Goal: Find specific page/section: Find specific page/section

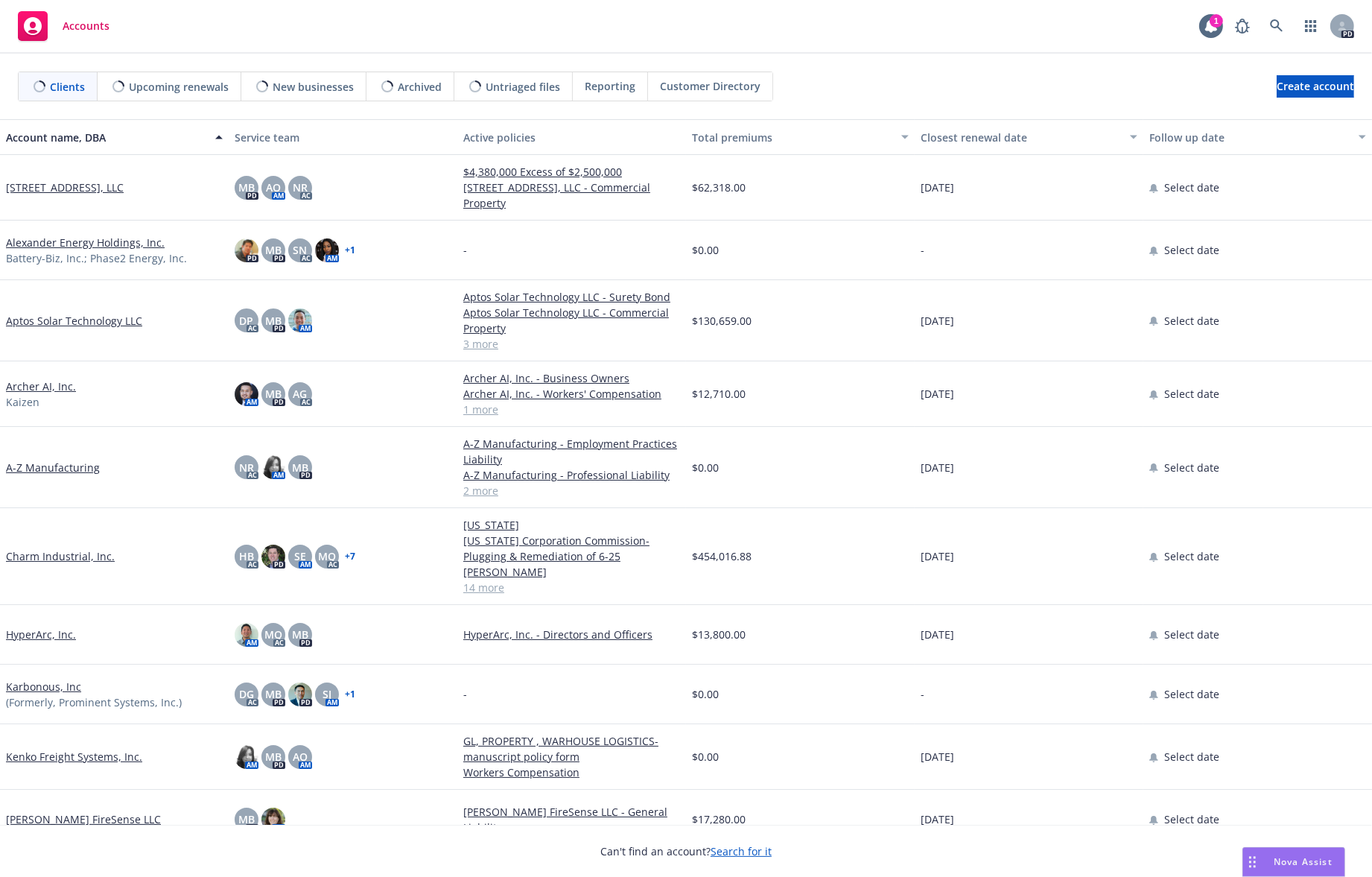
click at [1308, 847] on div "Can't find an account? Search for it" at bounding box center [686, 842] width 1372 height 34
click at [1304, 868] on span "Nova Assist" at bounding box center [1303, 861] width 59 height 12
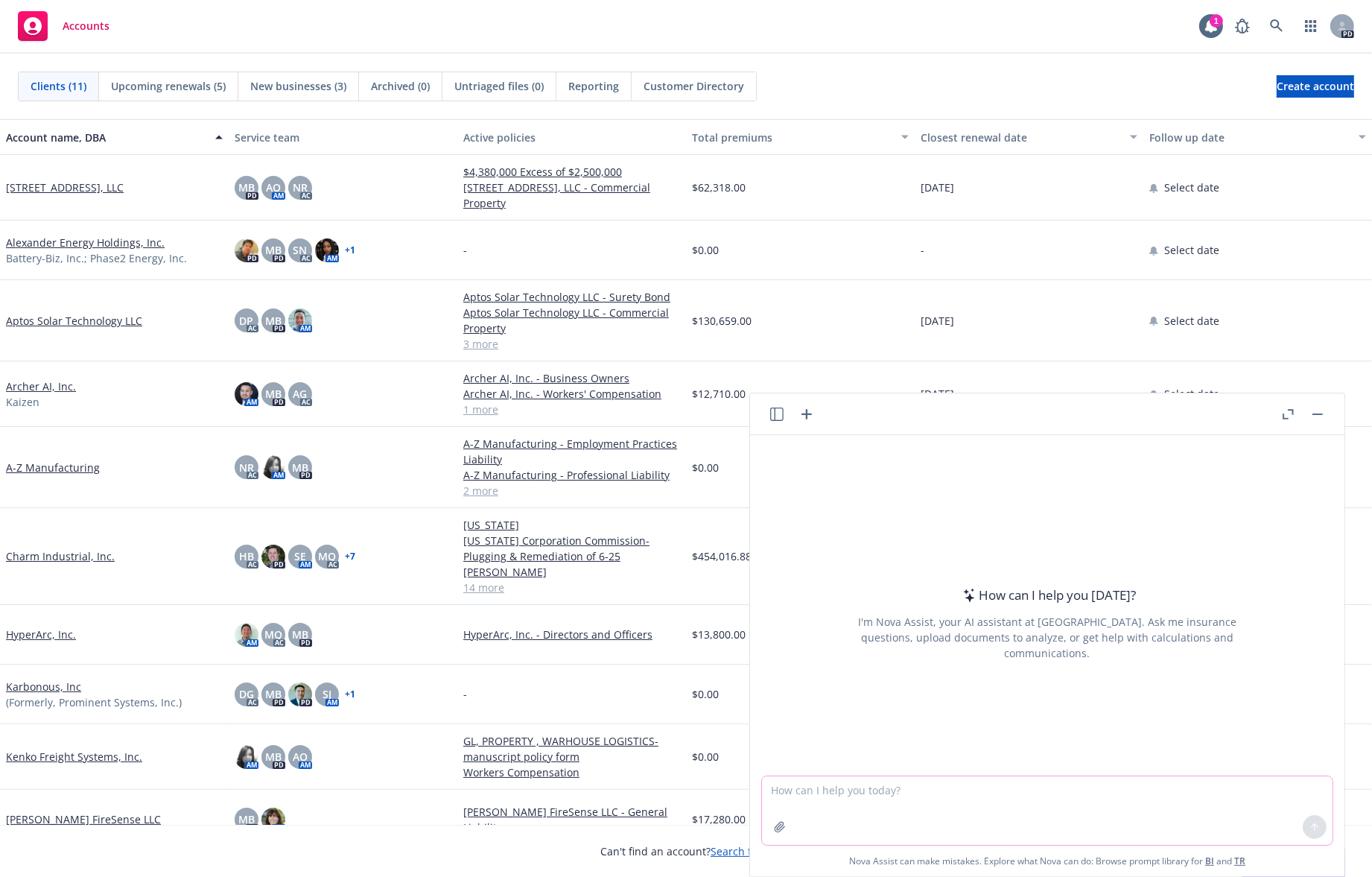
click at [1011, 805] on textarea at bounding box center [1047, 811] width 571 height 69
type textarea "draft personal email invitation to an insurance prospect for a cyber liability …"
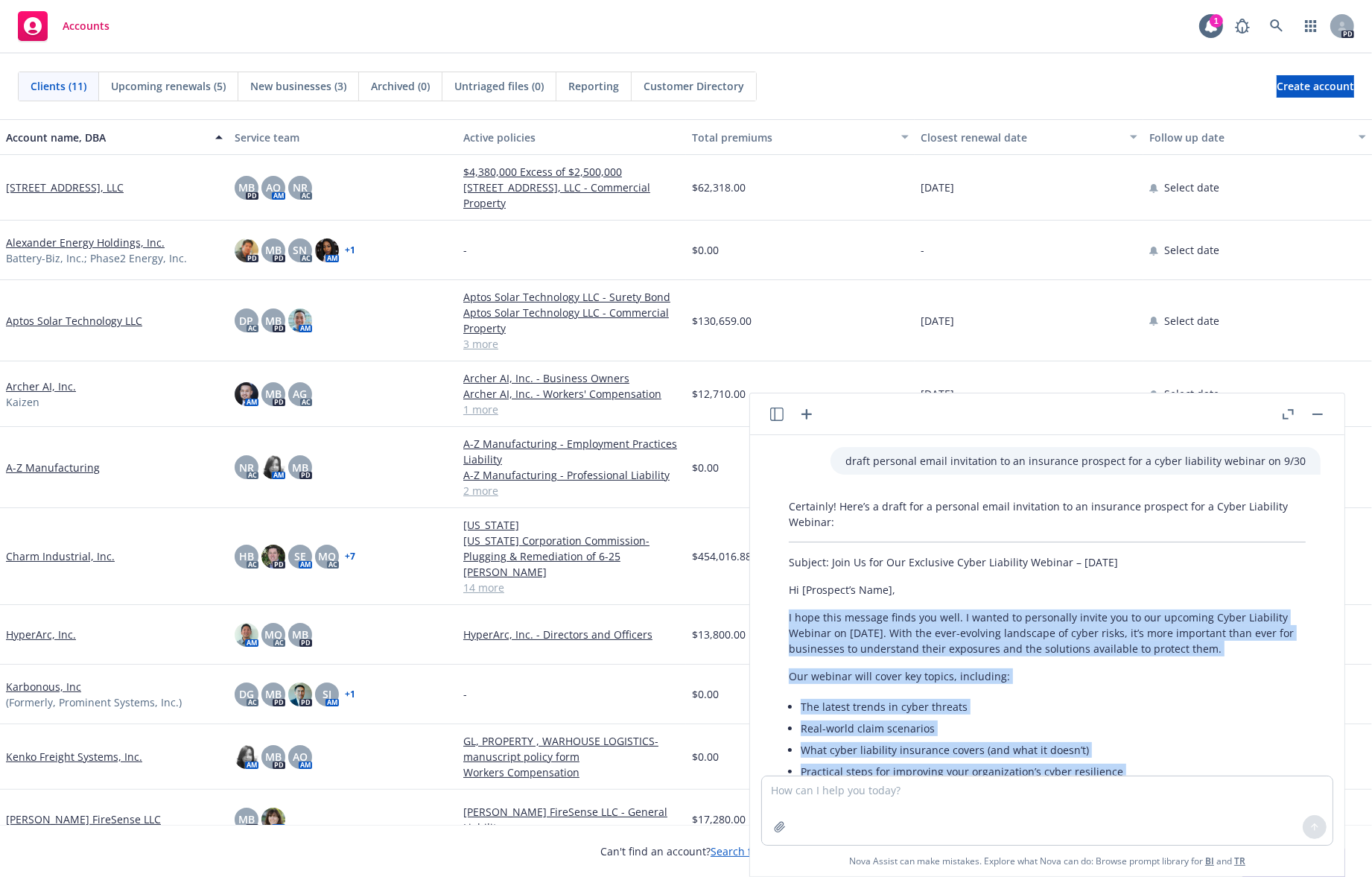
drag, startPoint x: 873, startPoint y: 623, endPoint x: 788, endPoint y: 607, distance: 86.5
click at [788, 607] on div "Certainly! Here’s a draft for a personal email invitation to an insurance prosp…" at bounding box center [1047, 770] width 547 height 556
copy div "I hope this message finds you well. I wanted to personally invite you to our up…"
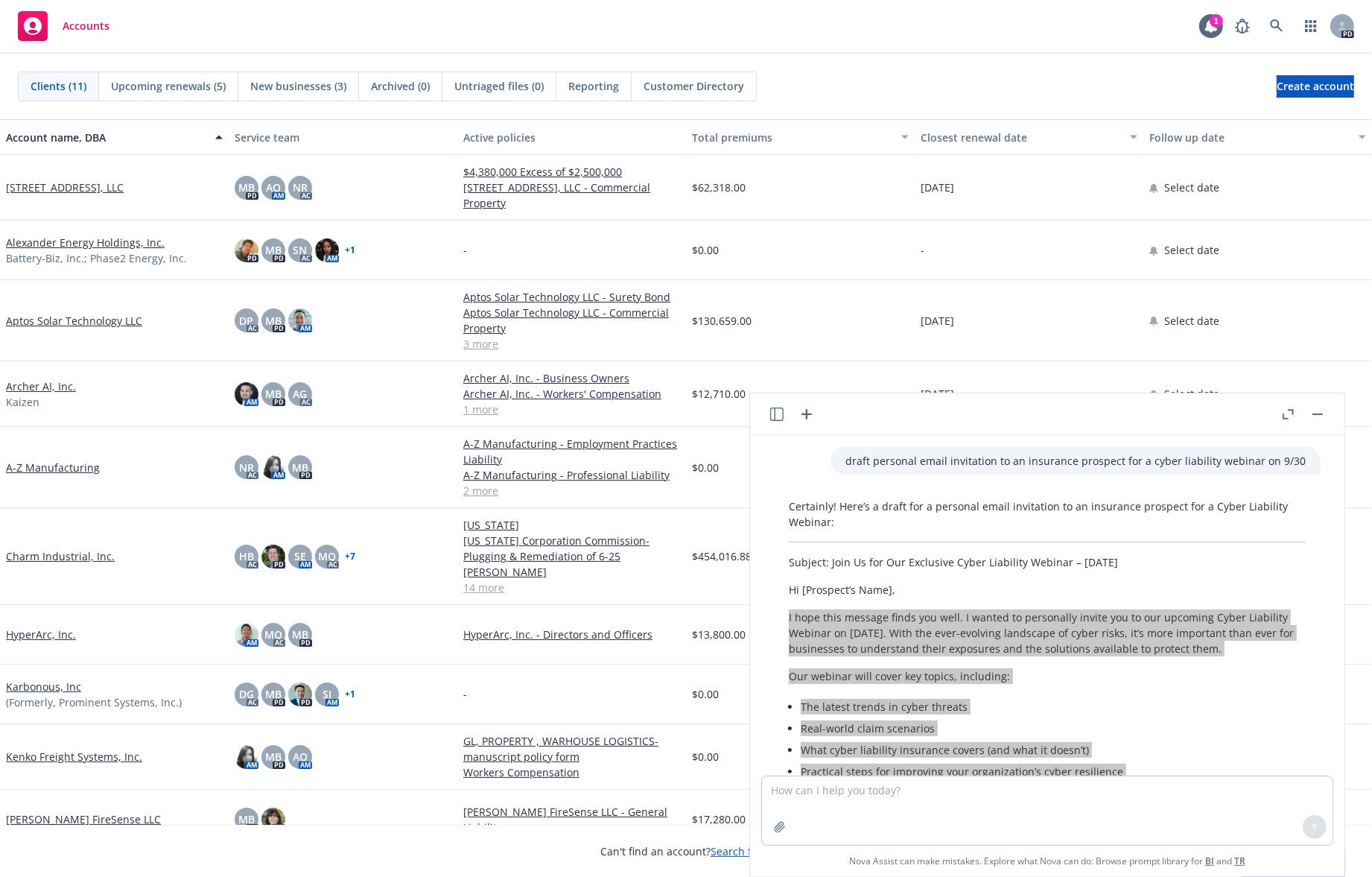
scroll to position [83, 0]
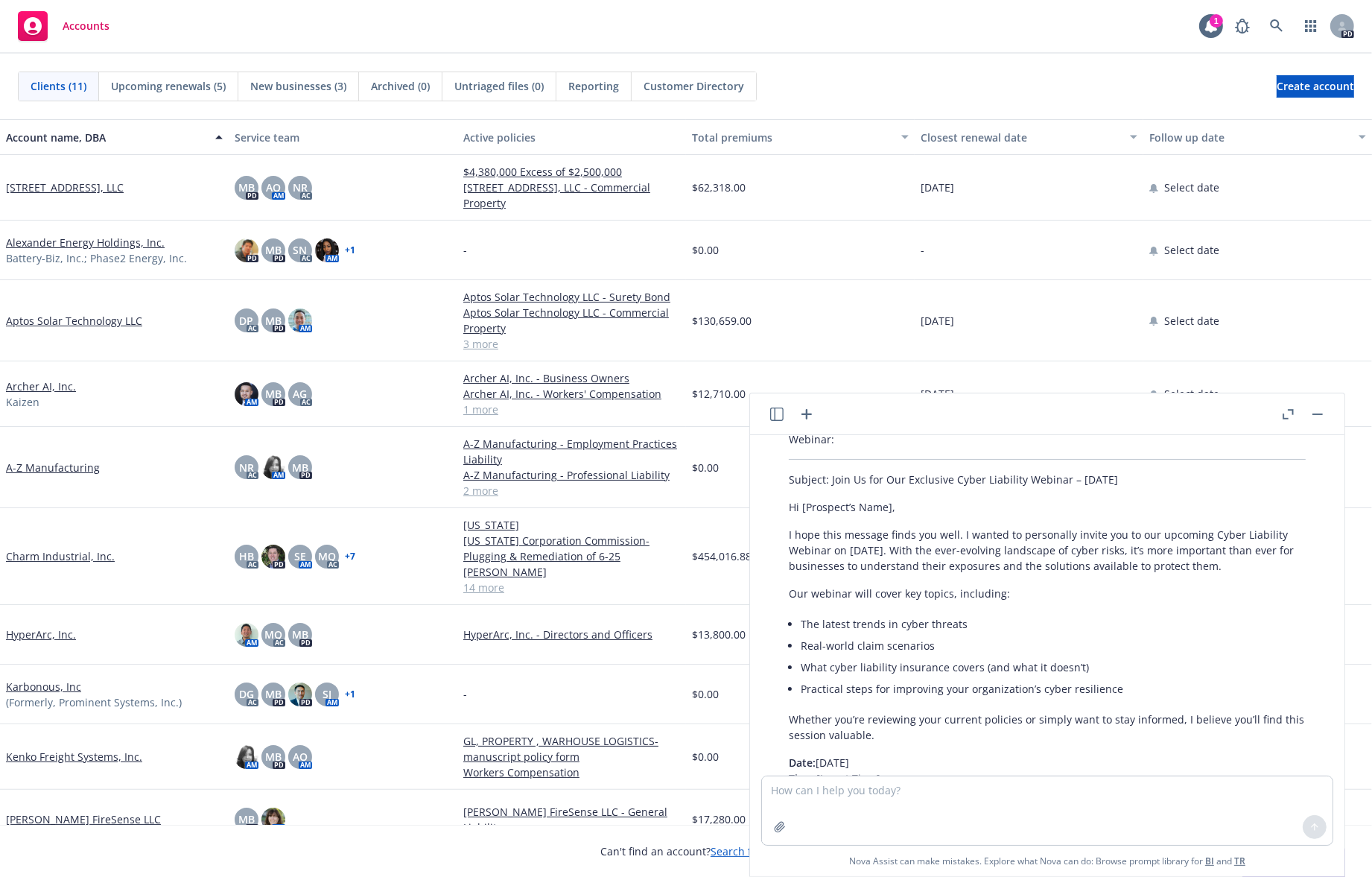
click at [805, 277] on div "$0.00" at bounding box center [800, 250] width 228 height 59
click at [41, 379] on link "Archer AI, Inc." at bounding box center [41, 386] width 70 height 16
